Goal: Find specific page/section: Find specific page/section

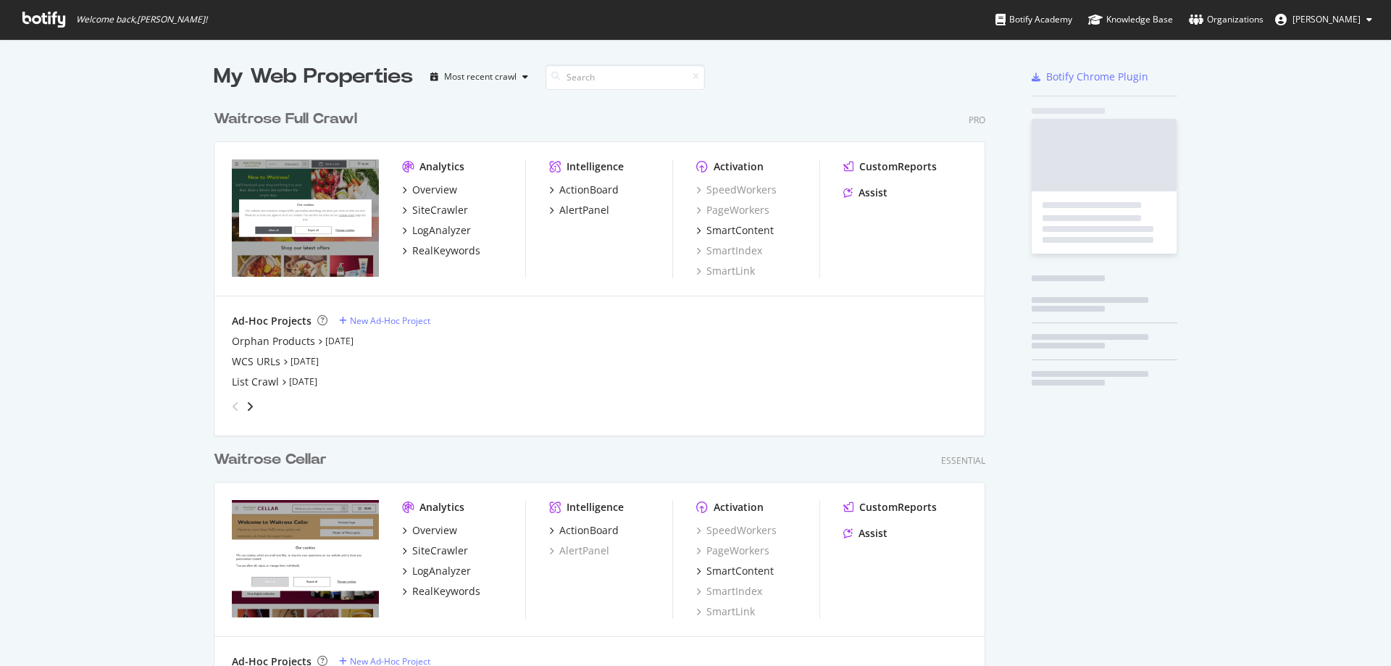
scroll to position [655, 1370]
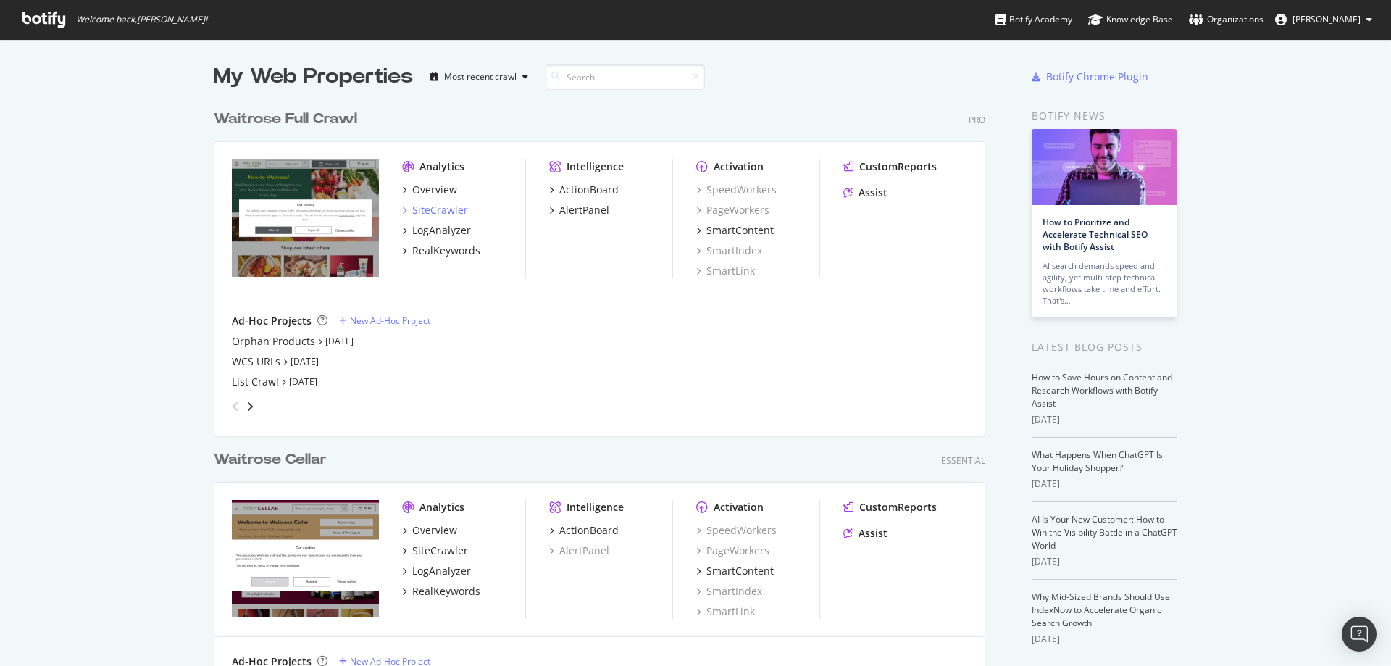
click at [402, 215] on div "SiteCrawler" at bounding box center [435, 210] width 66 height 14
